Goal: Task Accomplishment & Management: Use online tool/utility

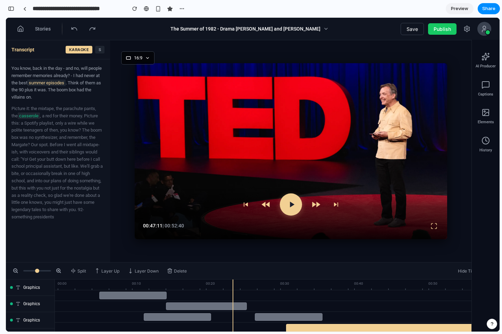
scroll to position [4470, 0]
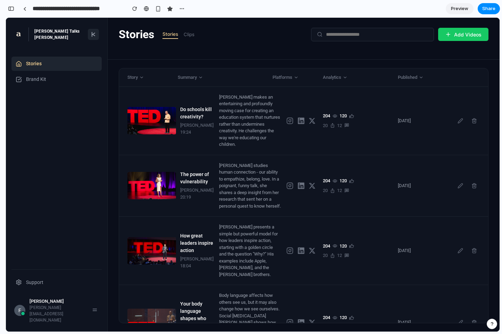
click at [101, 36] on div "TED Talks Austin" at bounding box center [56, 34] width 90 height 22
click at [94, 37] on button at bounding box center [93, 34] width 11 height 11
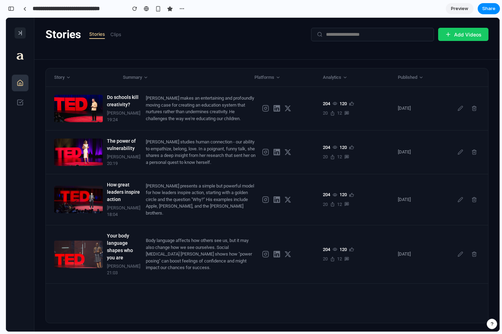
click at [177, 5] on div at bounding box center [182, 8] width 10 height 10
click at [183, 6] on div "button" at bounding box center [182, 9] width 6 height 6
drag, startPoint x: 182, startPoint y: 8, endPoint x: 225, endPoint y: 3, distance: 43.6
click at [182, 8] on div "Duplicate Delete" at bounding box center [251, 167] width 502 height 334
